Goal: Task Accomplishment & Management: Use online tool/utility

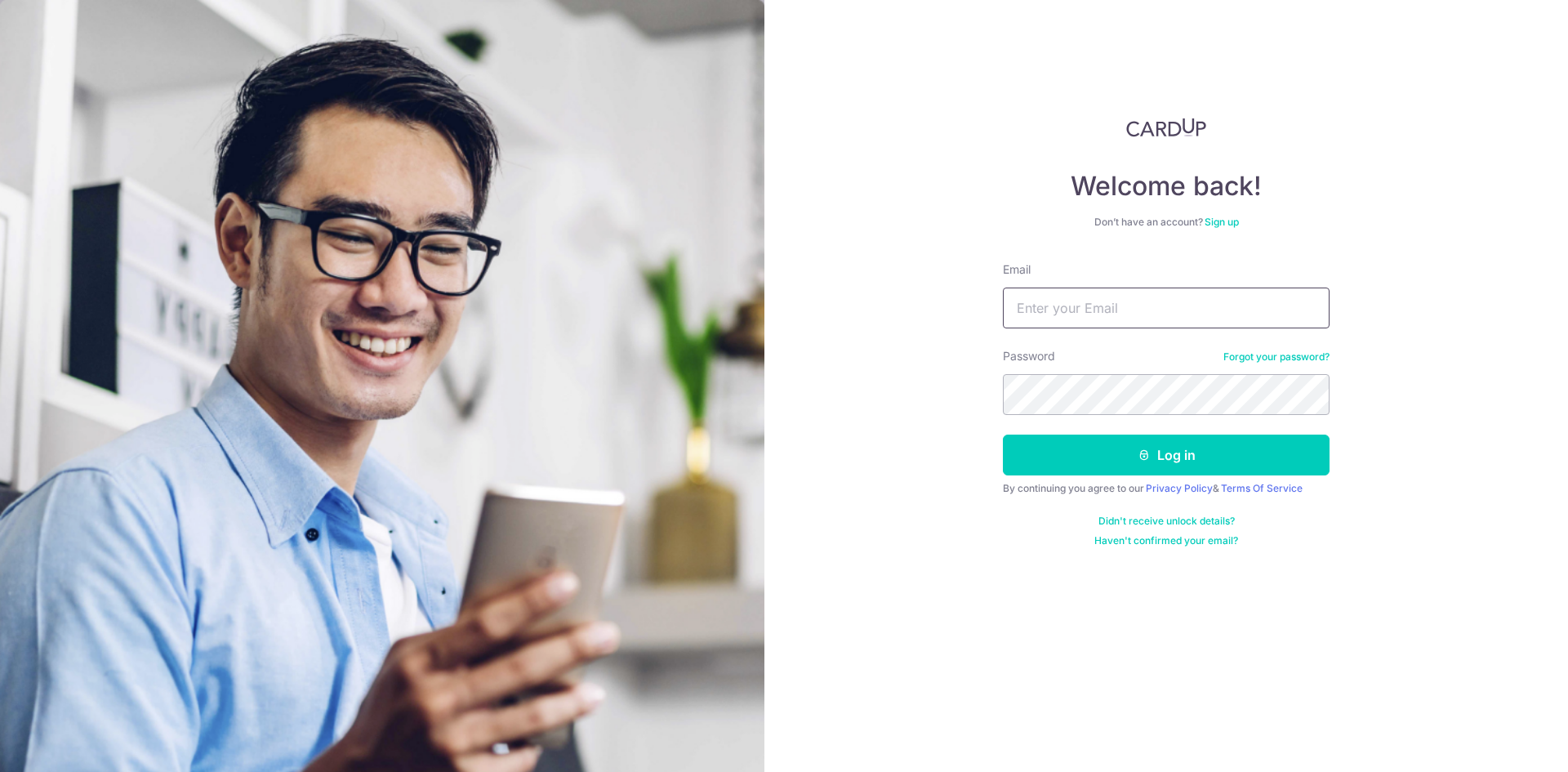
type input "[EMAIL_ADDRESS][DOMAIN_NAME]"
click at [1477, 469] on div "Welcome back! Don’t have an account? Sign up Email info@regointeriordesign.com …" at bounding box center [1166, 386] width 803 height 772
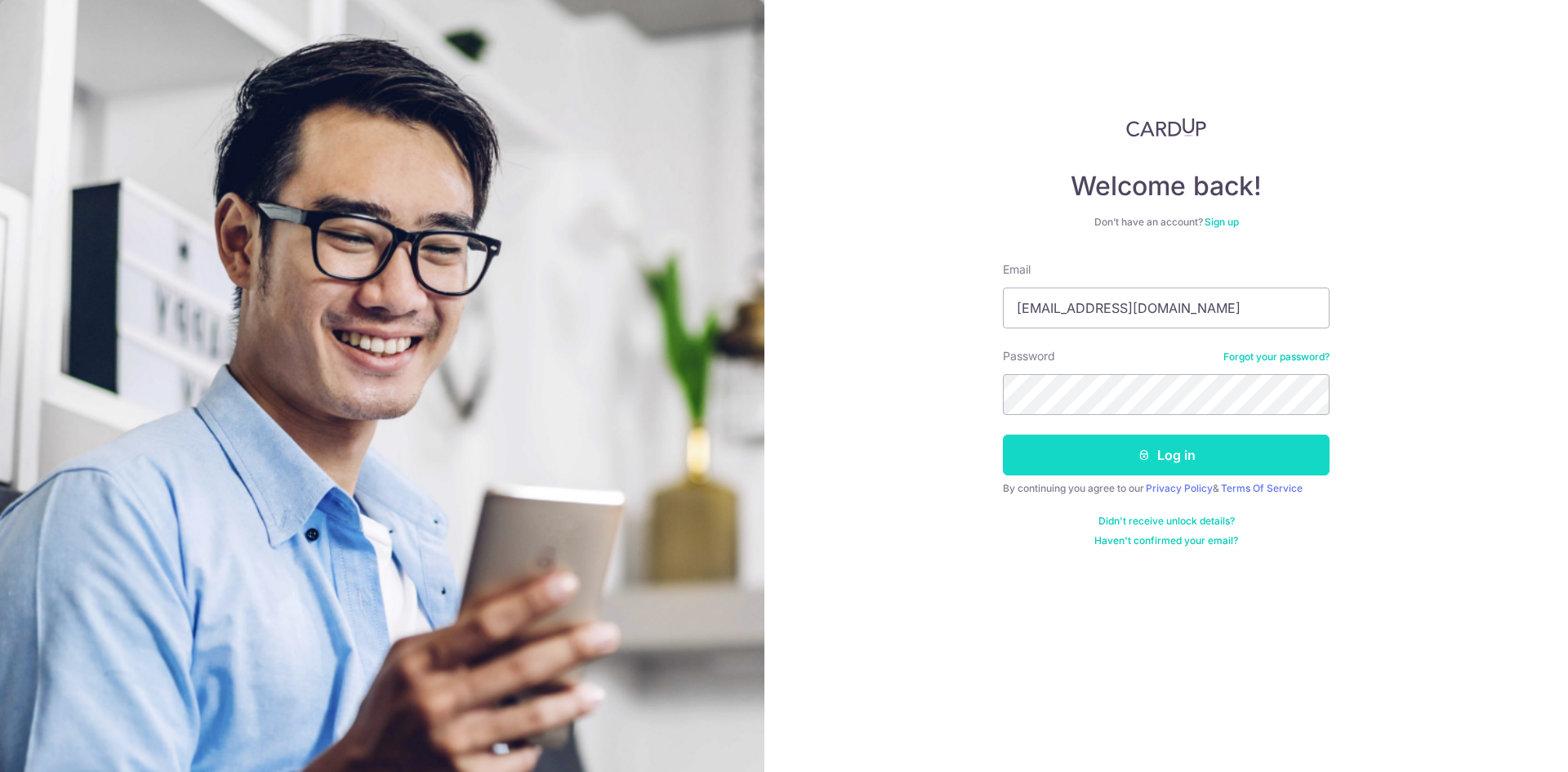
click at [1204, 456] on button "Log in" at bounding box center [1165, 454] width 326 height 41
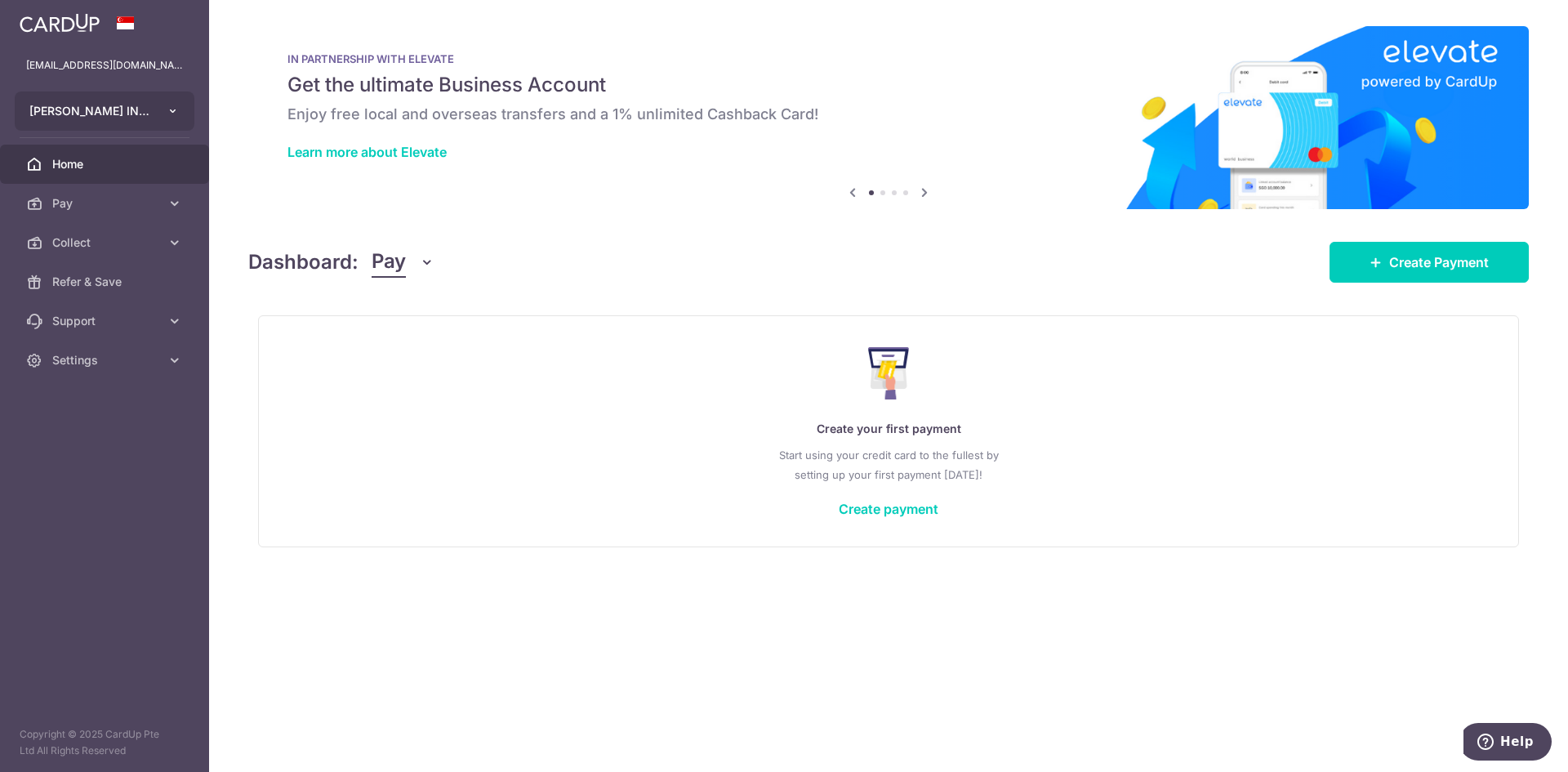
click at [173, 112] on icon "button" at bounding box center [173, 110] width 13 height 13
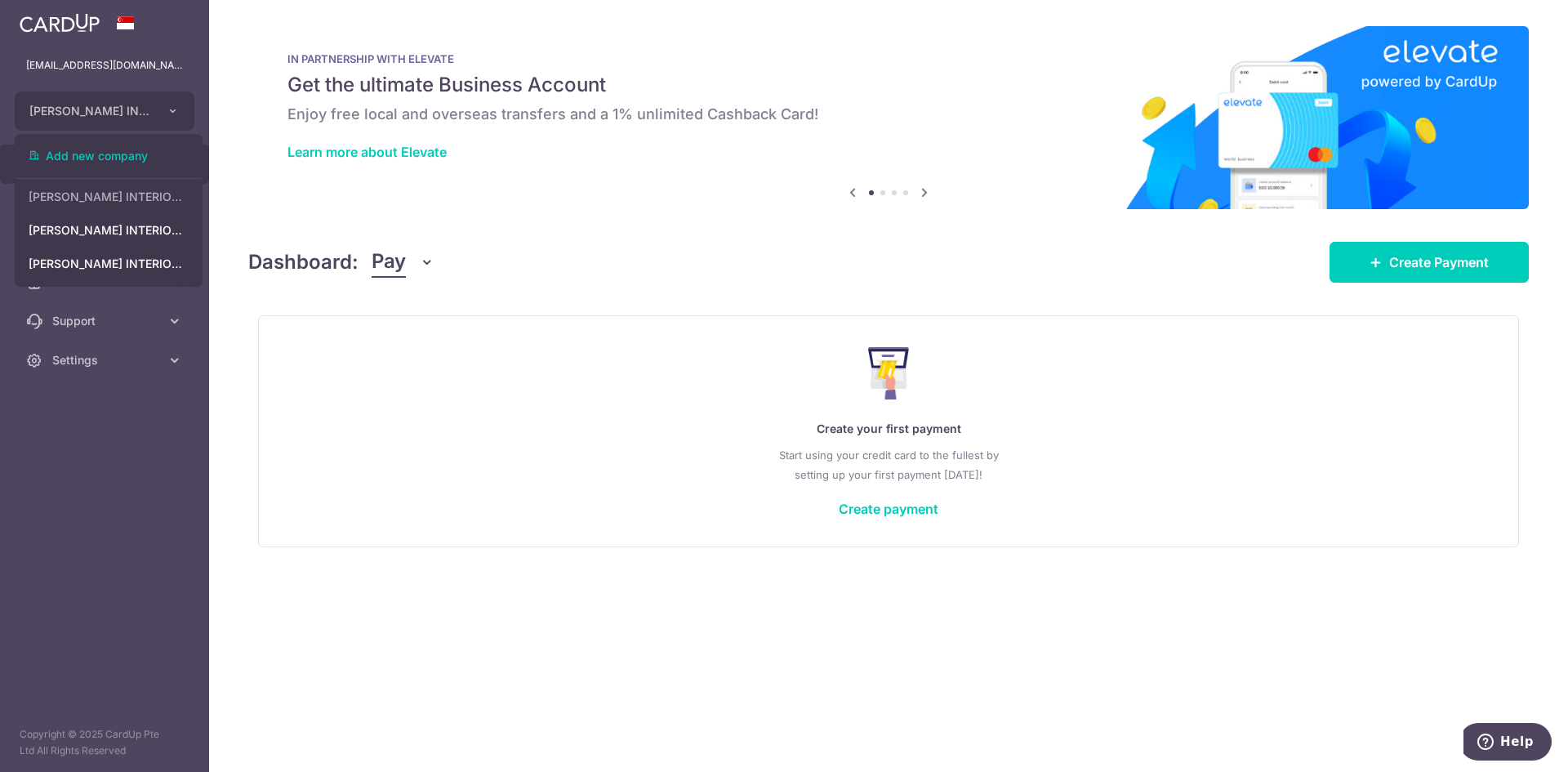
click at [416, 438] on p "Create your first payment" at bounding box center [889, 429] width 1194 height 20
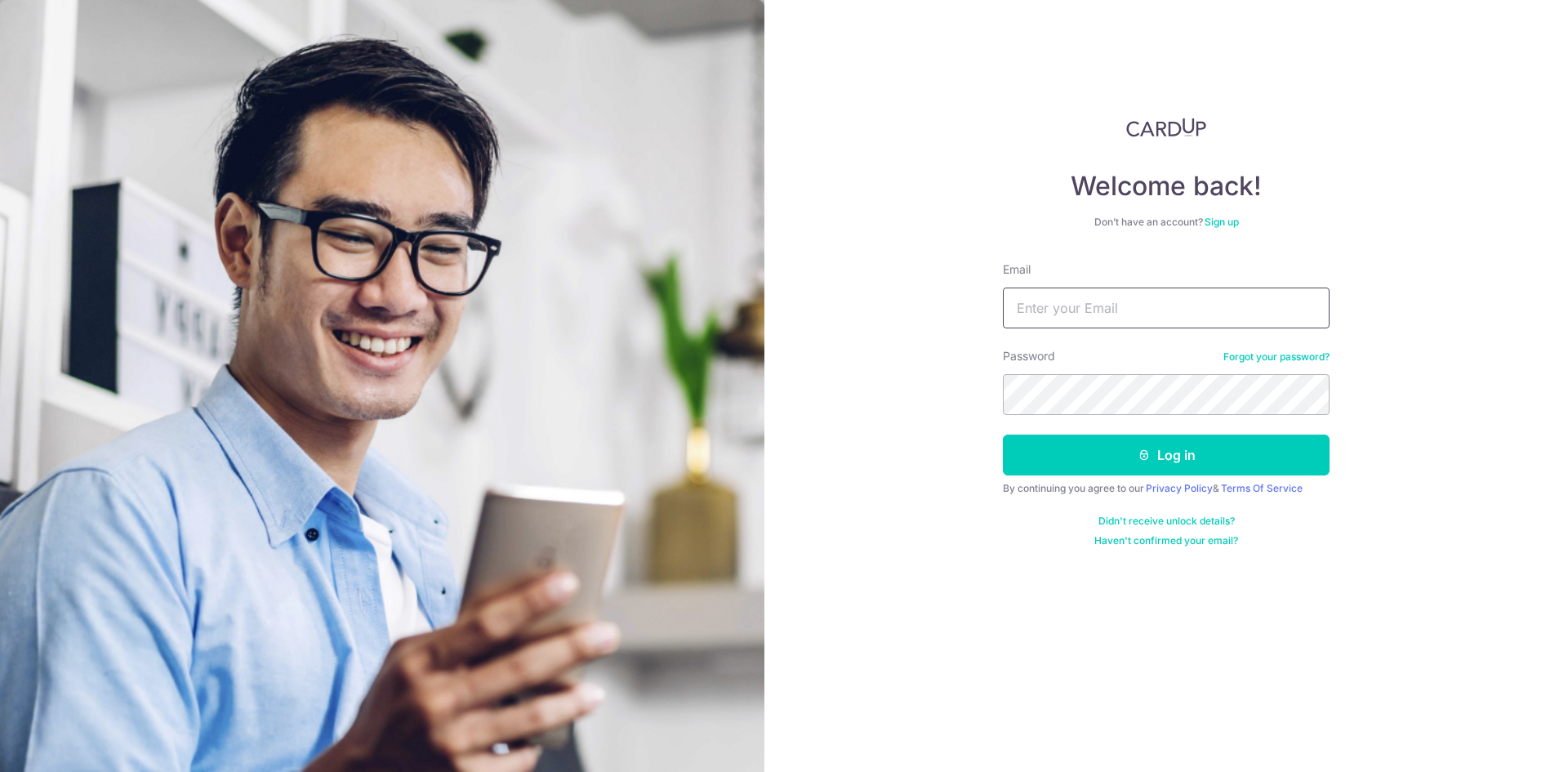
type input "[EMAIL_ADDRESS][DOMAIN_NAME]"
